Goal: Task Accomplishment & Management: Use online tool/utility

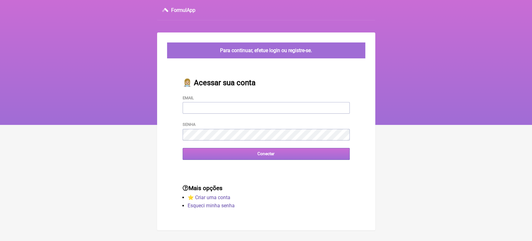
type input "[EMAIL_ADDRESS][DOMAIN_NAME]"
click at [259, 159] on input "Conectar" at bounding box center [266, 154] width 167 height 12
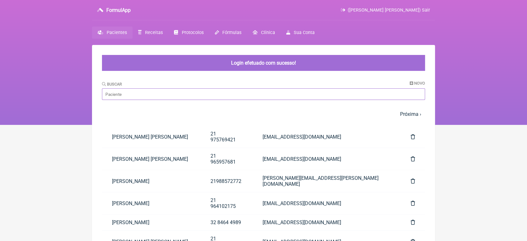
click at [222, 91] on input "Buscar" at bounding box center [263, 94] width 323 height 12
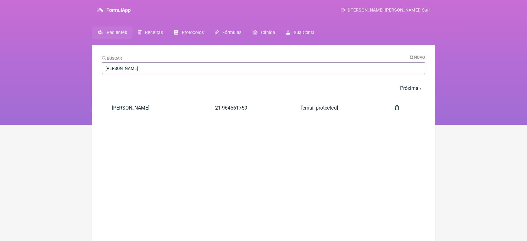
type input "Thadeu"
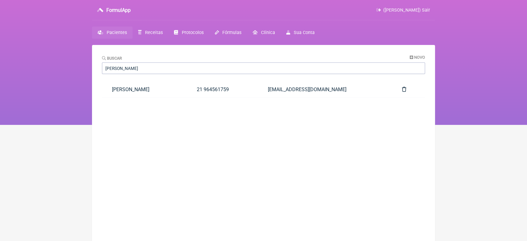
click at [222, 91] on link "21 964561759" at bounding box center [222, 89] width 71 height 16
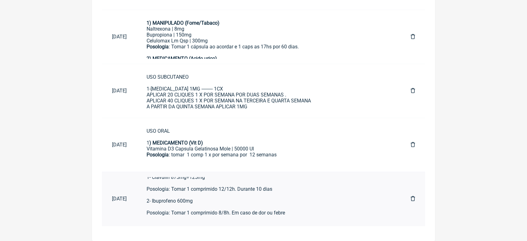
scroll to position [15, 0]
click at [314, 198] on div "Solicito: 1- Clavulin 875mg+125mg Posologia: Tomar 1 comprimido 12/12h. Durante…" at bounding box center [268, 191] width 244 height 47
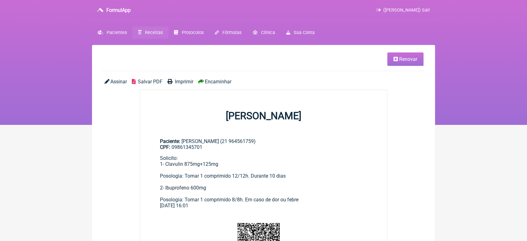
click at [411, 62] on link "Renovar" at bounding box center [405, 58] width 36 height 13
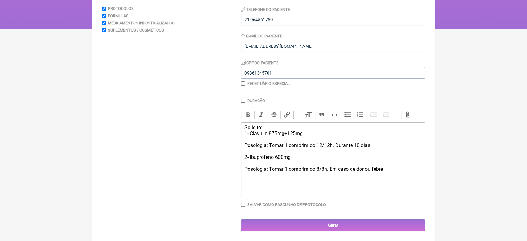
scroll to position [103, 0]
click at [397, 168] on div "Solicito: 1- Clavulin 875mg+125mg Posologia: Tomar 1 comprimido 12/12h. Durante…" at bounding box center [332, 147] width 177 height 47
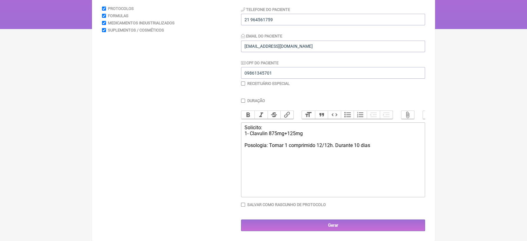
click at [360, 145] on div "Solicito: 1- Clavulin 875mg+125mg Posologia: Tomar 1 comprimido 12/12h. Durante…" at bounding box center [332, 142] width 177 height 36
click at [355, 146] on div "Solicito: 1- Clavulin 875mg+125mg Posologia: Tomar 1 comprimido 12/12h. Durante…" at bounding box center [332, 142] width 177 height 36
type trix-editor "<div>Solicito:<br>1- Clavulin 875mg+125mg<br><br>Posologia: Tomar 1 comprimido …"
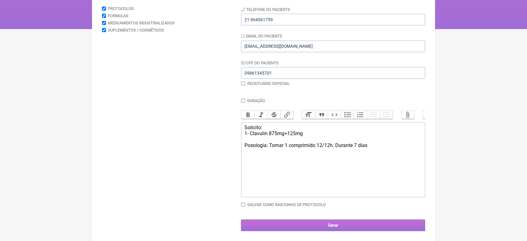
click at [306, 225] on input "Gerar" at bounding box center [333, 225] width 184 height 12
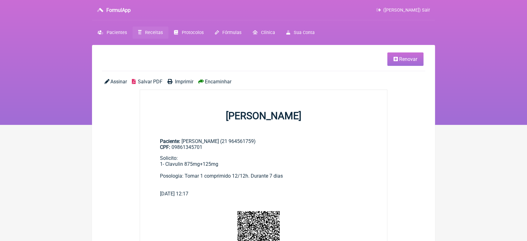
click at [219, 80] on span "Encaminhar" at bounding box center [218, 82] width 26 height 6
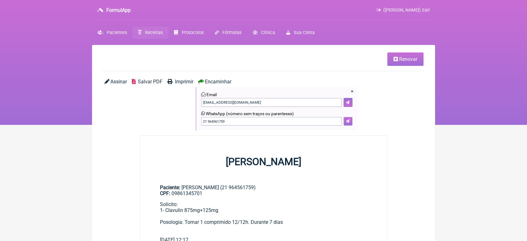
click at [350, 122] on button at bounding box center [347, 121] width 9 height 9
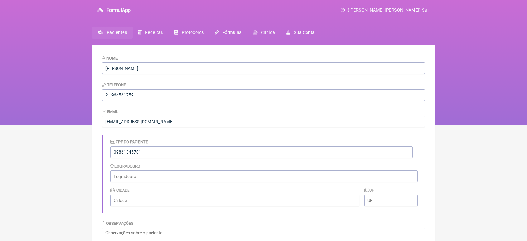
scroll to position [377, 0]
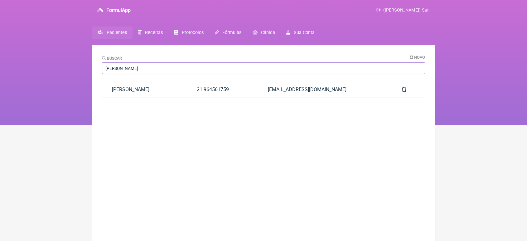
click at [135, 71] on input "[PERSON_NAME]" at bounding box center [263, 68] width 323 height 12
type input "T"
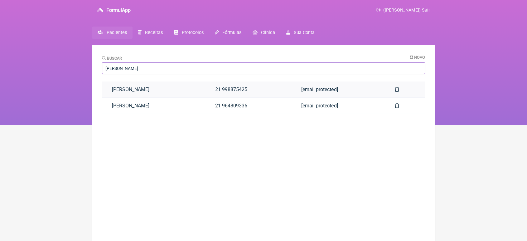
type input "[PERSON_NAME]"
click at [130, 85] on link "[PERSON_NAME]" at bounding box center [153, 89] width 103 height 16
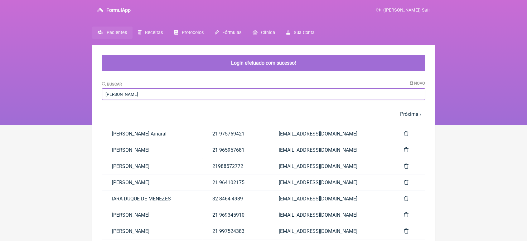
click at [138, 98] on input "[PERSON_NAME]" at bounding box center [263, 94] width 323 height 12
type input "T"
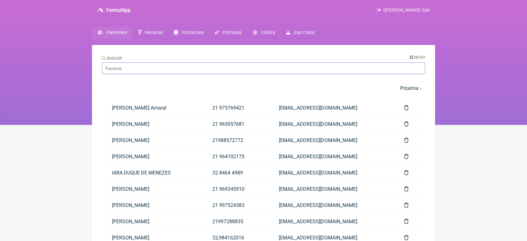
type input "d"
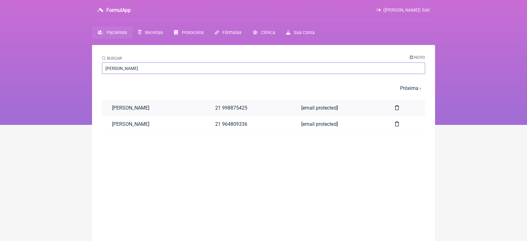
type input "[PERSON_NAME]"
click at [165, 109] on link "[PERSON_NAME]" at bounding box center [153, 108] width 103 height 16
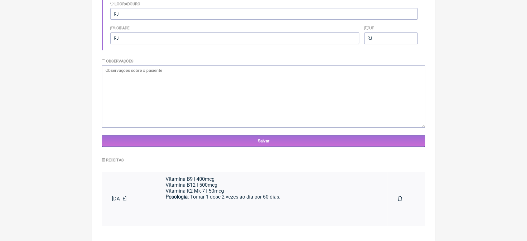
scroll to position [95, 0]
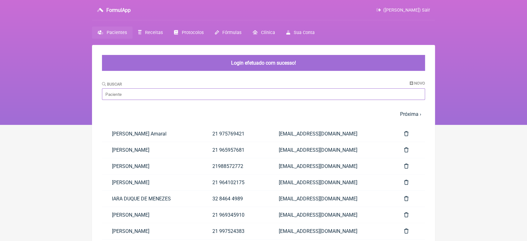
click at [115, 93] on input "Buscar" at bounding box center [263, 94] width 323 height 12
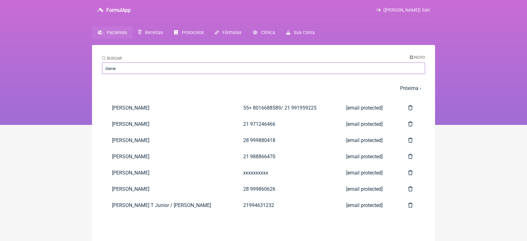
type input "danie"
click at [65, 125] on html "FormulApp ([PERSON_NAME]) Sair [GEOGRAPHIC_DATA] Receitas Protocolos Fórmulas […" at bounding box center [263, 62] width 527 height 125
